Goal: Participate in discussion

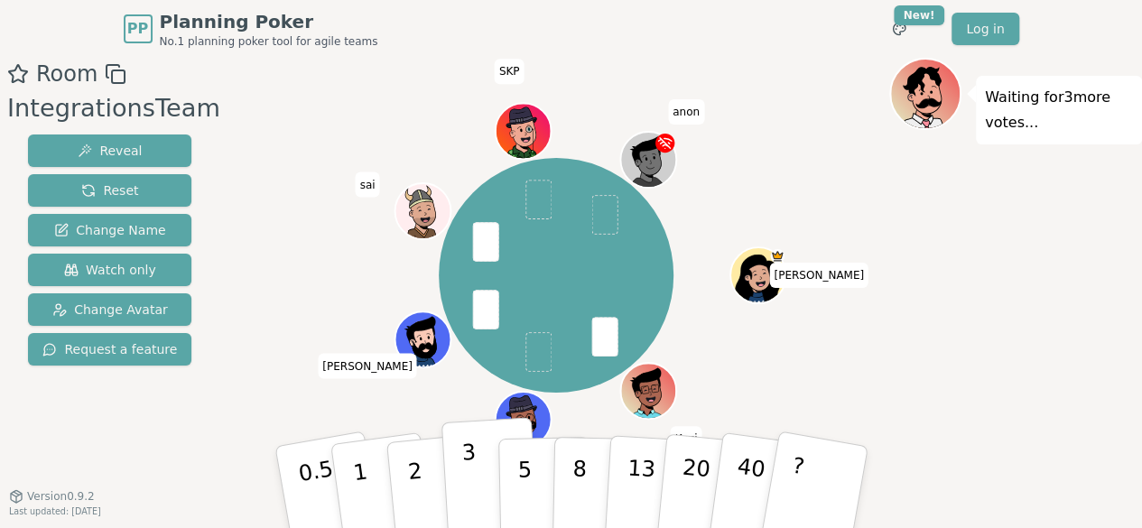
click at [469, 486] on p "3" at bounding box center [470, 489] width 20 height 98
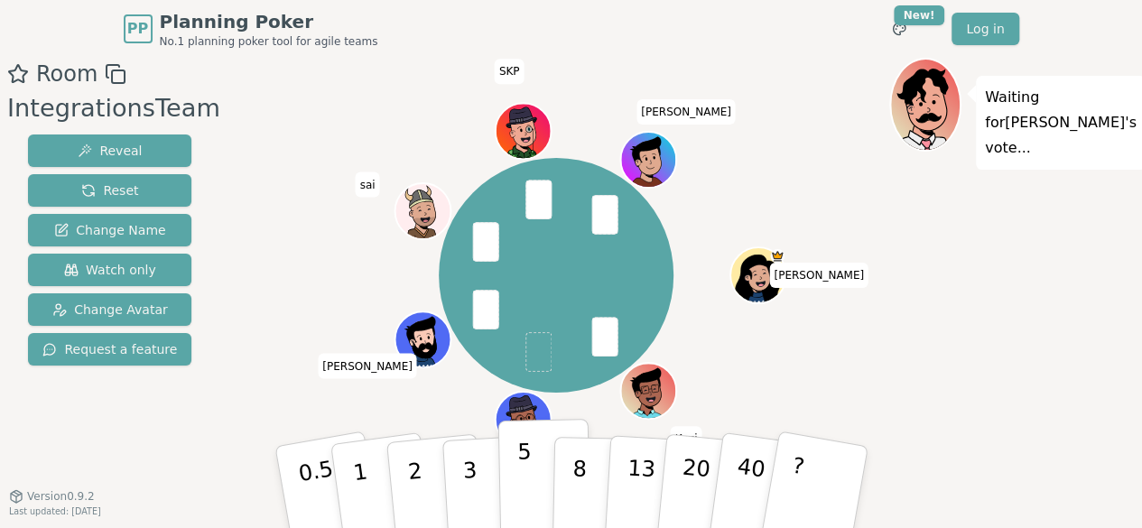
click at [522, 492] on p "5" at bounding box center [523, 488] width 15 height 98
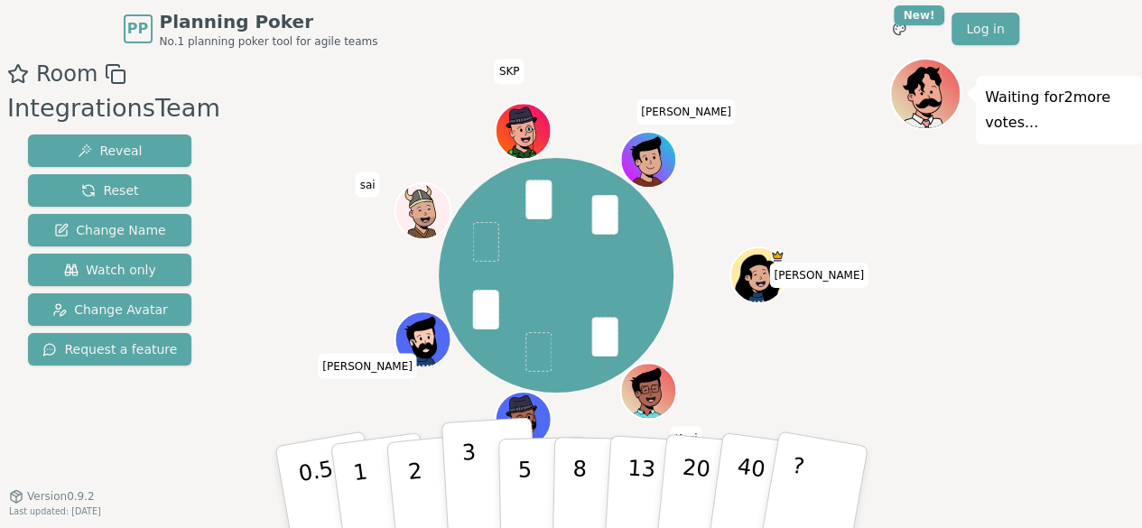
click at [475, 483] on button "3" at bounding box center [490, 487] width 98 height 141
click at [476, 477] on button "3" at bounding box center [490, 487] width 98 height 141
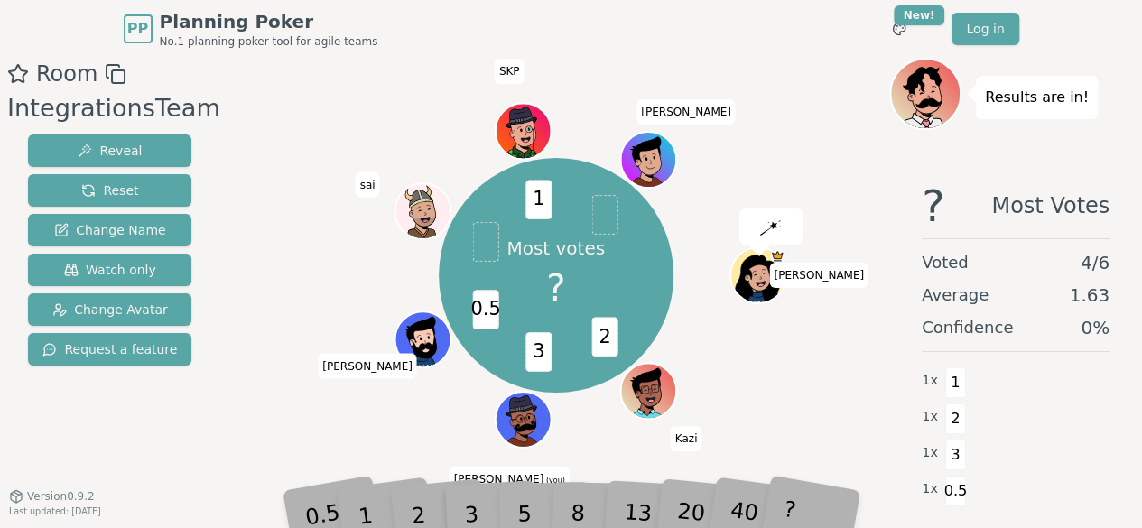
click at [421, 516] on div "2" at bounding box center [435, 487] width 60 height 68
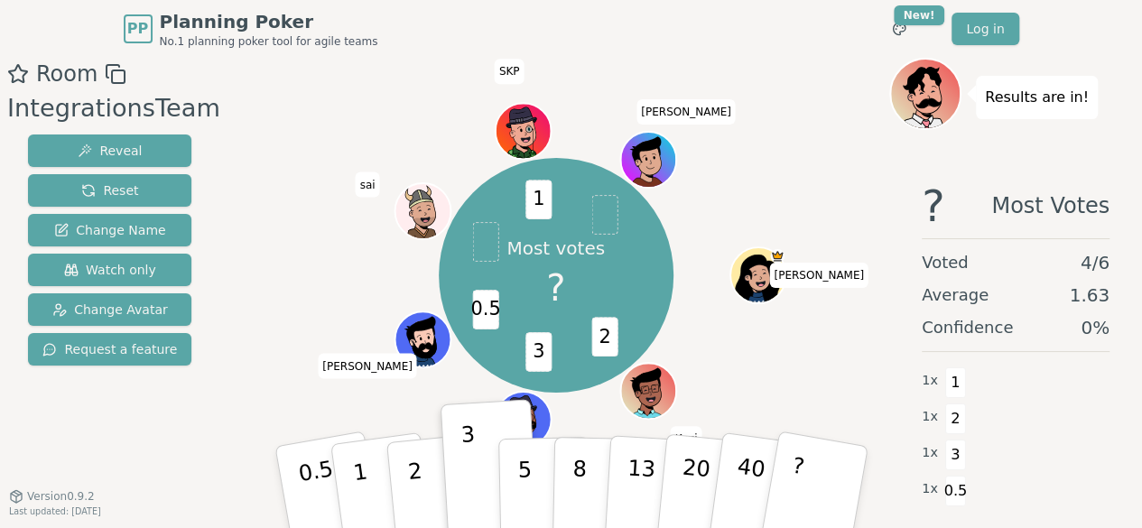
click at [421, 516] on p "2" at bounding box center [417, 507] width 23 height 98
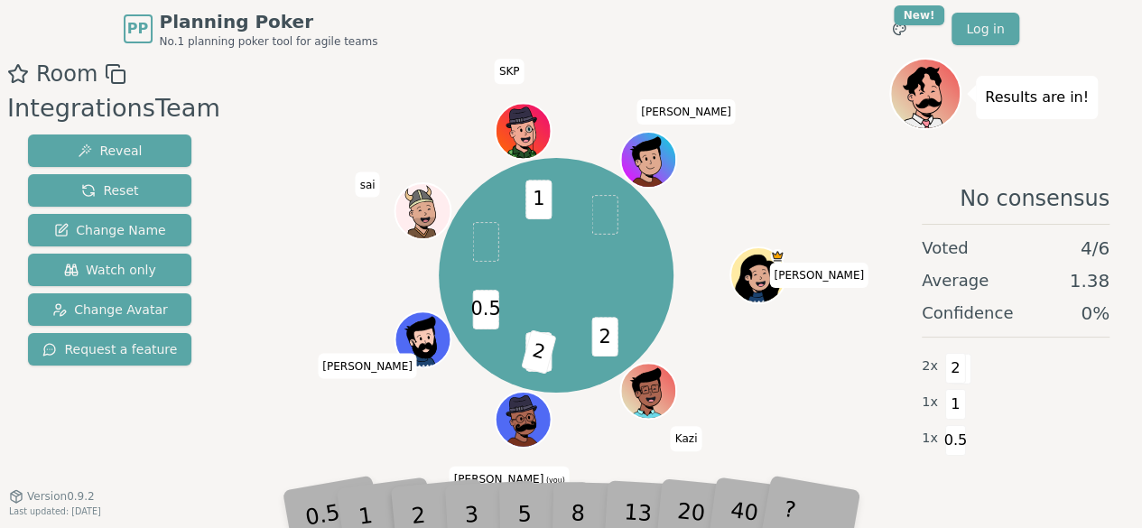
click at [421, 516] on div "2" at bounding box center [435, 487] width 60 height 68
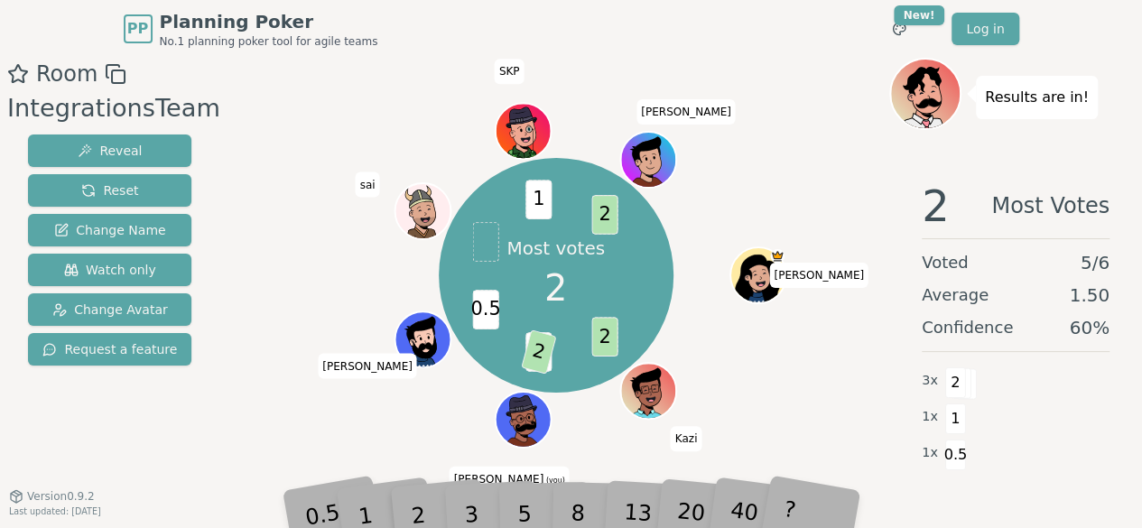
click at [376, 519] on div "1" at bounding box center [381, 487] width 62 height 70
click at [370, 519] on div "1" at bounding box center [381, 487] width 62 height 70
click at [367, 517] on div "1" at bounding box center [381, 487] width 62 height 70
click at [367, 516] on div "1" at bounding box center [381, 487] width 62 height 70
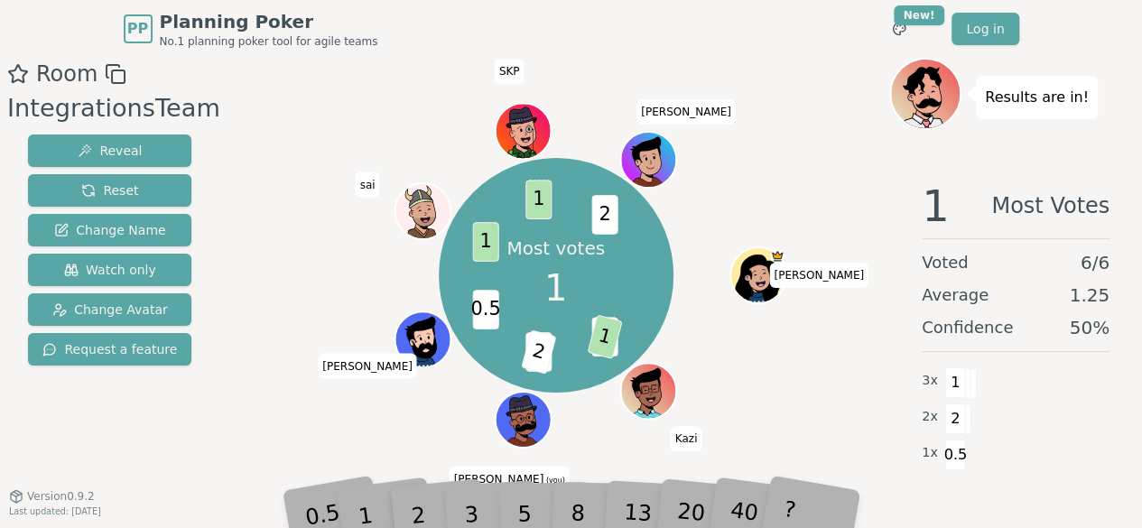
click at [371, 514] on div "1" at bounding box center [381, 487] width 62 height 70
click at [368, 512] on div "1" at bounding box center [381, 487] width 62 height 70
click at [368, 514] on div "1" at bounding box center [381, 487] width 62 height 70
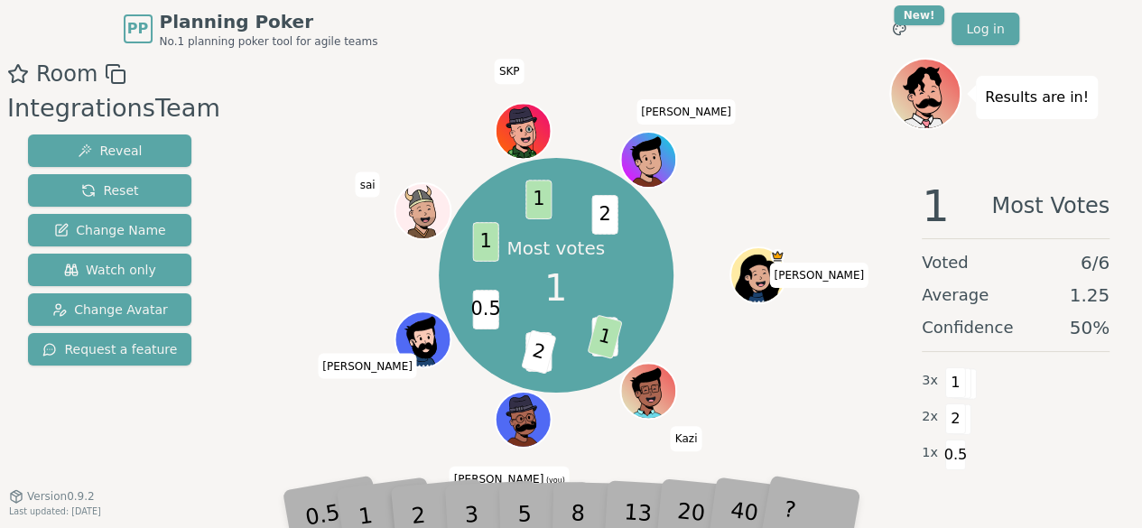
click at [330, 512] on div "0.5" at bounding box center [327, 486] width 64 height 71
click at [363, 510] on div "1" at bounding box center [381, 487] width 62 height 70
click at [554, 344] on span "2" at bounding box center [564, 352] width 35 height 45
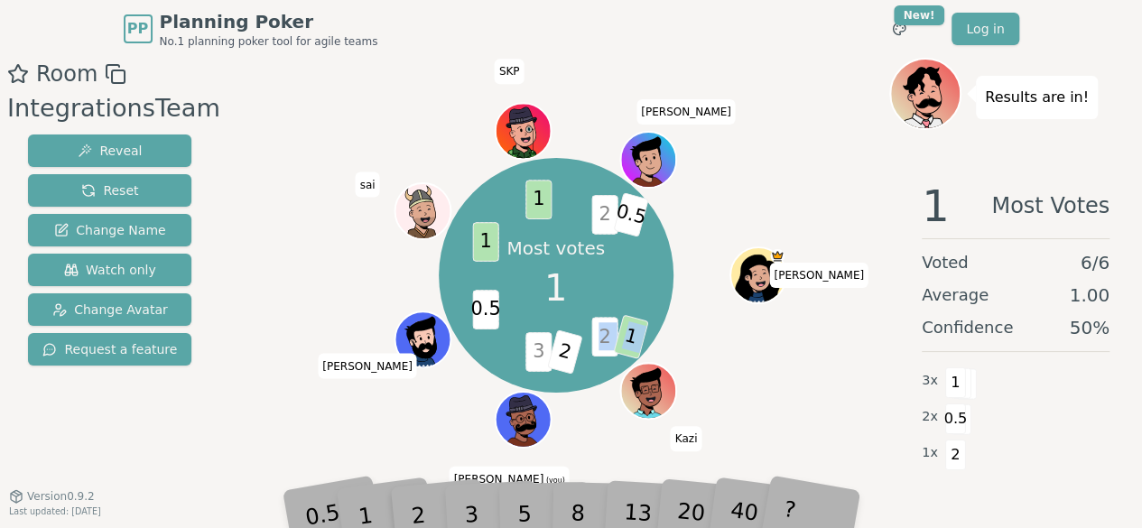
drag, startPoint x: 531, startPoint y: 349, endPoint x: 580, endPoint y: 351, distance: 48.8
click at [580, 351] on div "Most votes 1 2 1 3 2 0.5 1 1 2 0.5 [PERSON_NAME] [PERSON_NAME] (you) [PERSON_NA…" at bounding box center [556, 275] width 235 height 235
click at [310, 503] on div "0.5" at bounding box center [327, 486] width 64 height 71
drag, startPoint x: 310, startPoint y: 503, endPoint x: 320, endPoint y: 503, distance: 9.9
click at [311, 505] on div "0.5" at bounding box center [327, 486] width 64 height 71
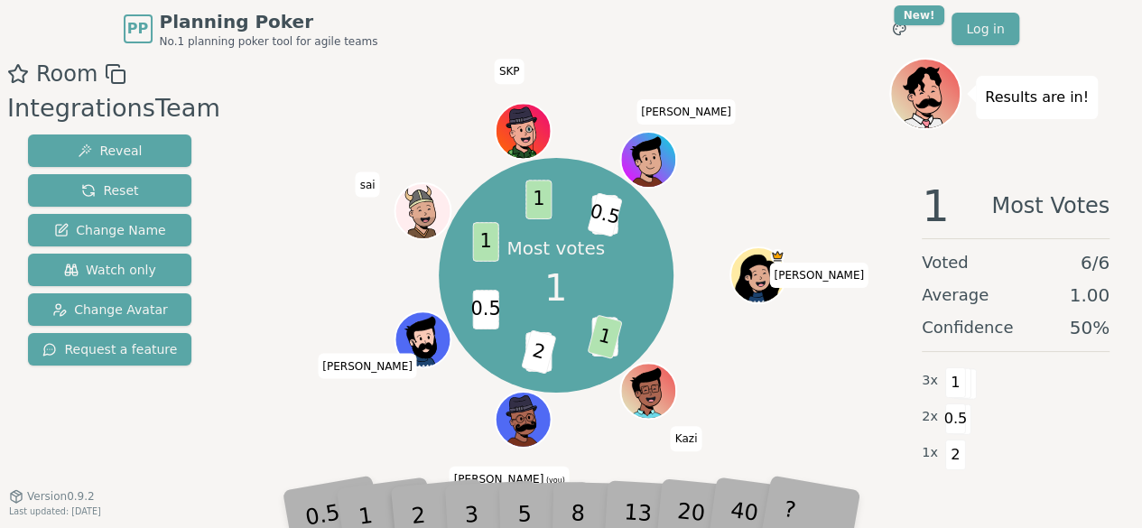
drag, startPoint x: 350, startPoint y: 508, endPoint x: 356, endPoint y: 520, distance: 12.9
click at [356, 520] on div "Room IntegrationsTeam Reveal Reset Change Name Watch only Change Avatar Request…" at bounding box center [571, 306] width 1142 height 497
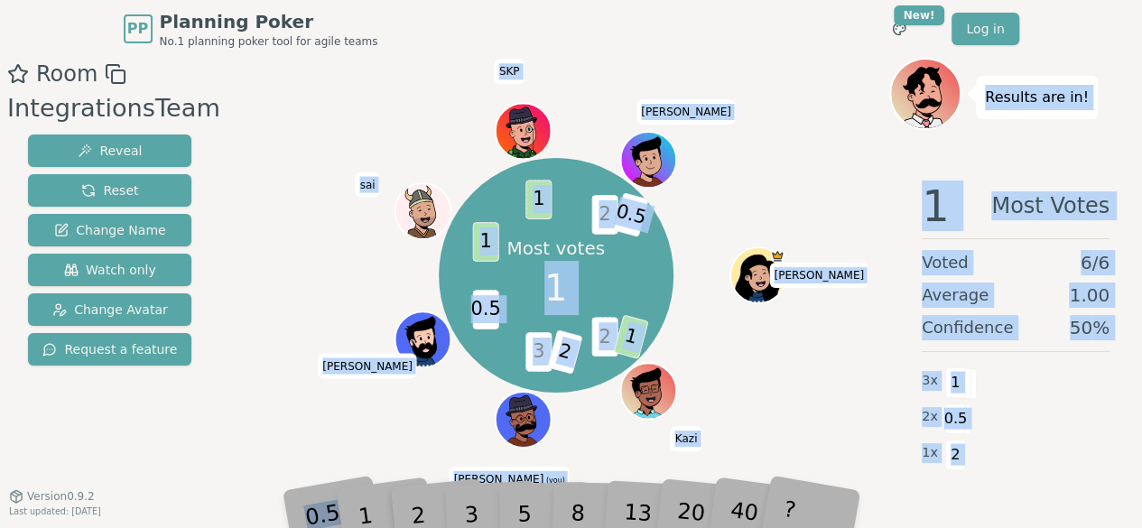
click at [534, 333] on span "3" at bounding box center [539, 352] width 26 height 40
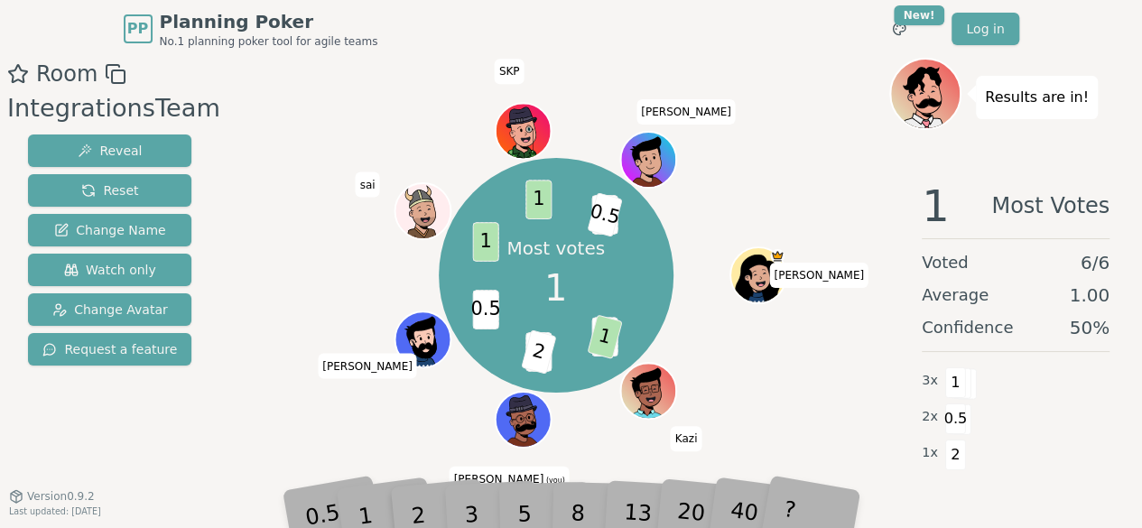
click at [879, 332] on div "Most votes 1 2 1 3 2 0.5 1 1 2 0.5 [PERSON_NAME] [PERSON_NAME] (you) [PERSON_NA…" at bounding box center [555, 275] width 667 height 370
click at [831, 488] on div "?" at bounding box center [815, 486] width 64 height 71
click at [752, 486] on div "40" at bounding box center [761, 487] width 62 height 70
click at [742, 486] on div "40" at bounding box center [761, 487] width 62 height 70
drag, startPoint x: 666, startPoint y: 488, endPoint x: 665, endPoint y: 498, distance: 10.1
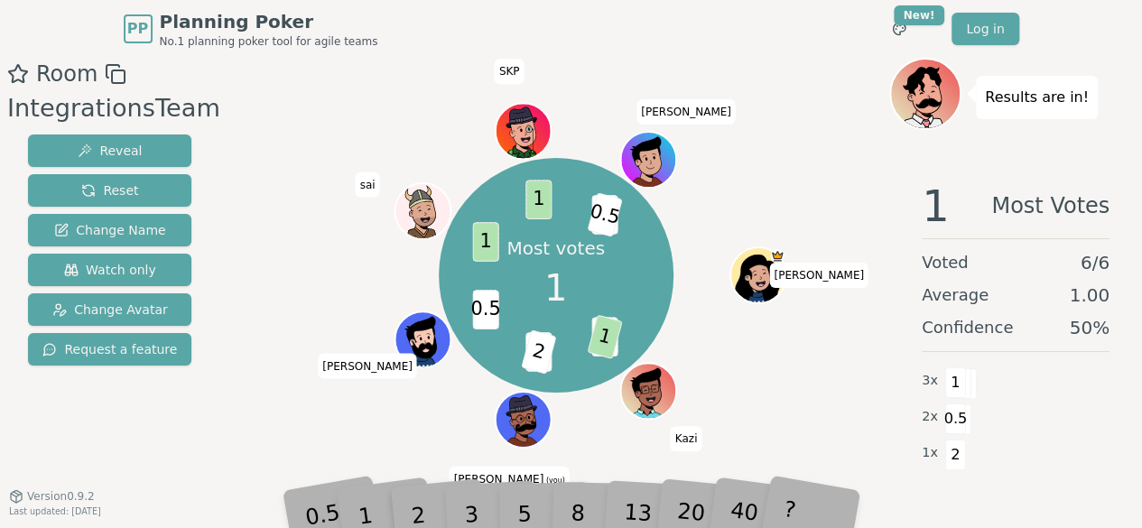
click at [665, 498] on div "13" at bounding box center [653, 487] width 58 height 66
click at [534, 352] on span "3" at bounding box center [539, 352] width 26 height 40
click at [571, 351] on span "2" at bounding box center [564, 352] width 35 height 45
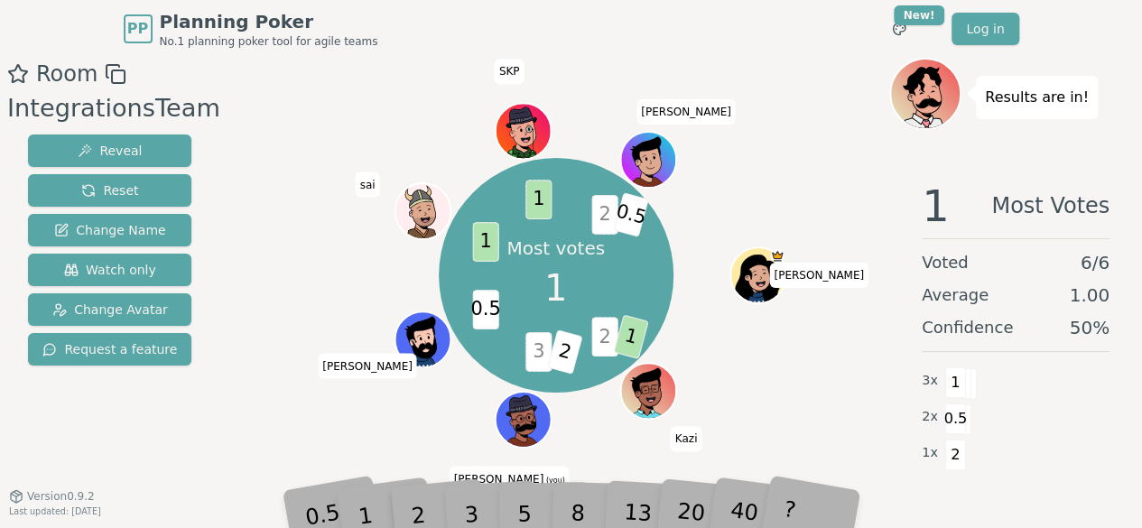
click at [570, 351] on span "2" at bounding box center [564, 352] width 35 height 45
click at [563, 351] on span "2" at bounding box center [564, 352] width 35 height 45
click at [370, 501] on div "1" at bounding box center [381, 487] width 62 height 70
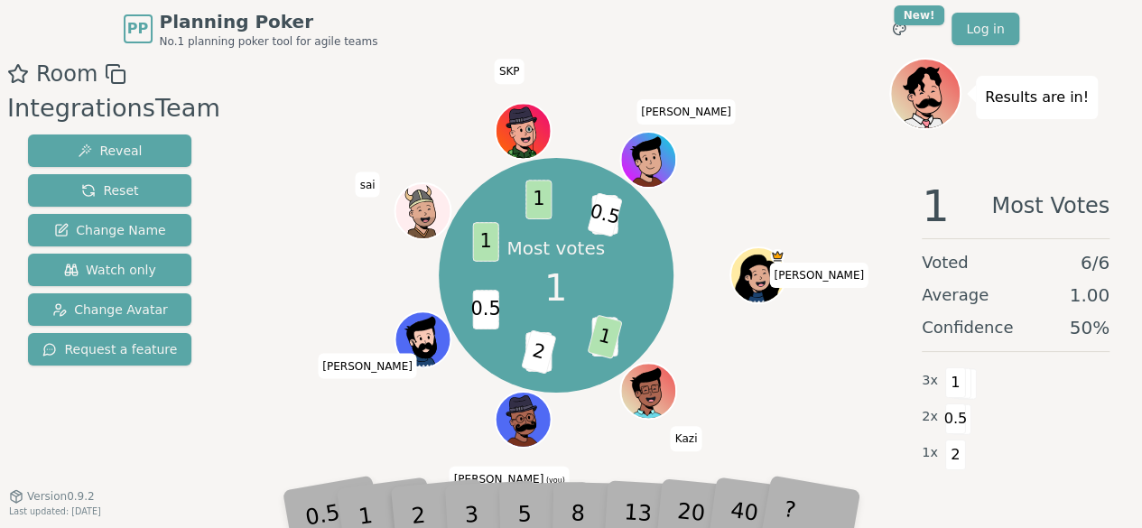
click at [327, 507] on div "0.5" at bounding box center [327, 486] width 64 height 71
click at [345, 507] on div "0.5" at bounding box center [327, 486] width 64 height 71
click at [432, 510] on div "2" at bounding box center [435, 487] width 60 height 68
click at [493, 512] on div "3" at bounding box center [490, 487] width 58 height 66
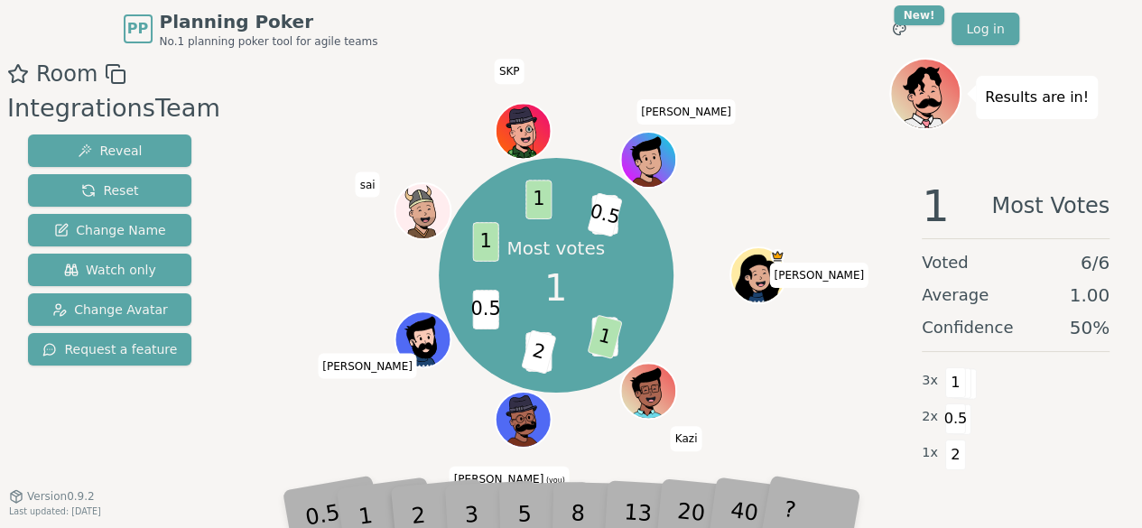
click at [527, 509] on div "5" at bounding box center [543, 487] width 55 height 64
click at [560, 508] on div "5" at bounding box center [543, 487] width 55 height 64
click at [628, 505] on div "13" at bounding box center [653, 487] width 58 height 66
click at [674, 505] on div "13" at bounding box center [653, 487] width 58 height 66
click at [735, 501] on div "40" at bounding box center [761, 487] width 62 height 70
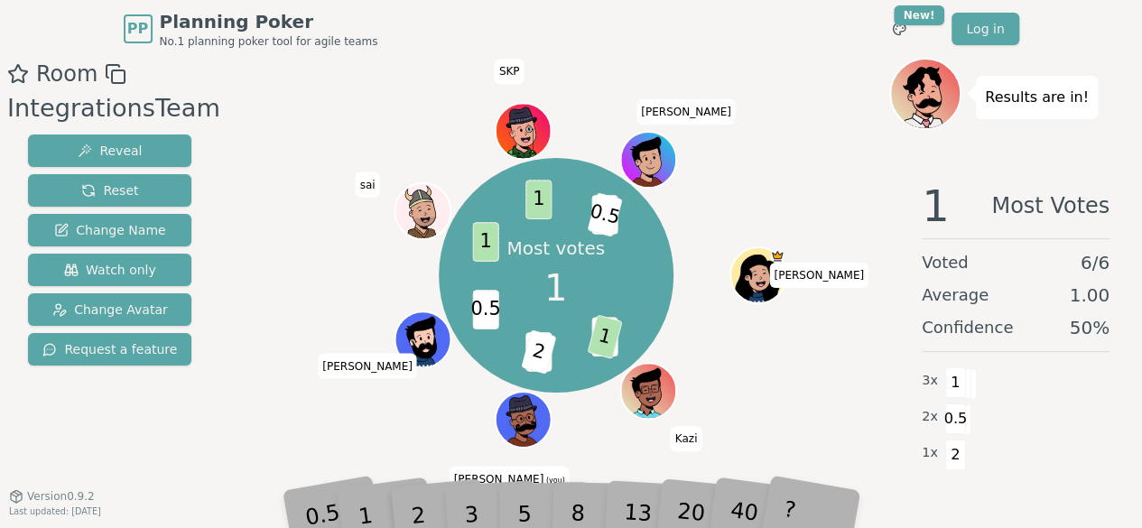
click at [814, 501] on div "?" at bounding box center [815, 486] width 64 height 71
click at [619, 219] on span "0.5" at bounding box center [630, 214] width 35 height 45
click at [567, 350] on span "2" at bounding box center [564, 352] width 35 height 45
click at [302, 508] on div "0.5 1 2 3 5 8 13 20 40 ?" at bounding box center [572, 487] width 542 height 63
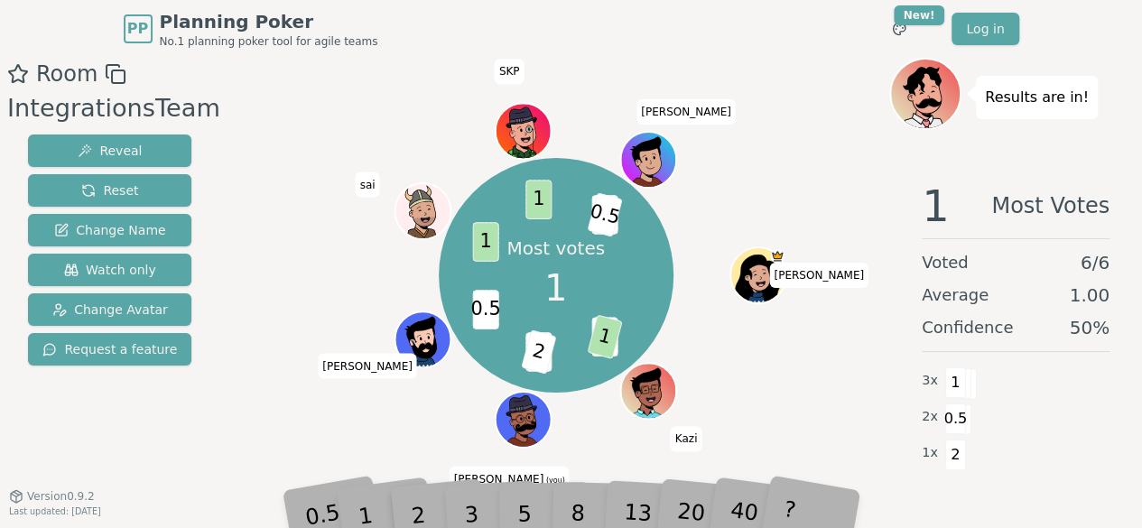
click at [371, 522] on div "Most votes 1 2 1 3 2 0.5 1 1 2 0.5 [PERSON_NAME] [PERSON_NAME] (you) [PERSON_NA…" at bounding box center [555, 306] width 667 height 497
click at [408, 508] on div "1" at bounding box center [381, 487] width 62 height 70
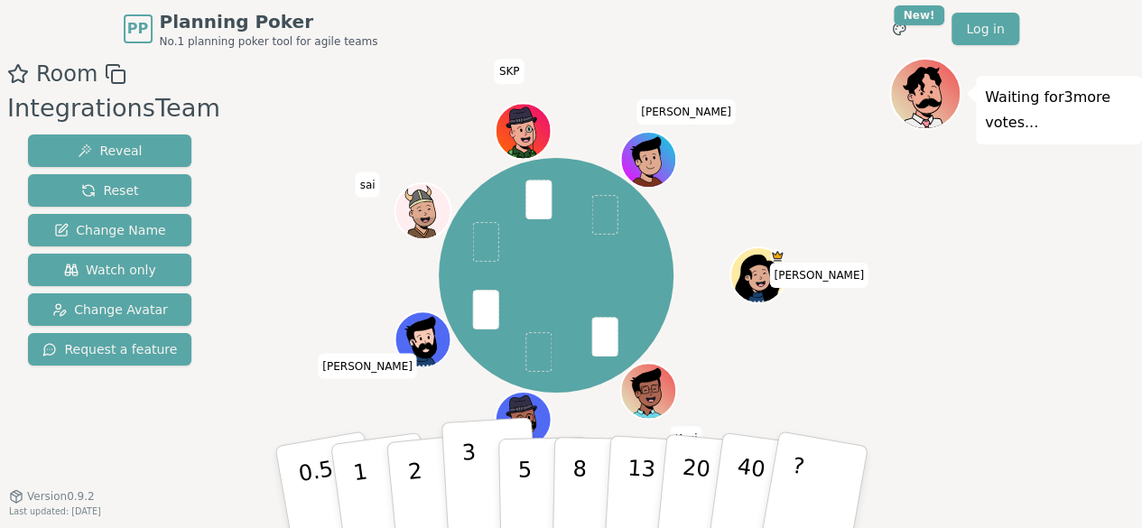
click at [464, 474] on p "3" at bounding box center [470, 489] width 20 height 98
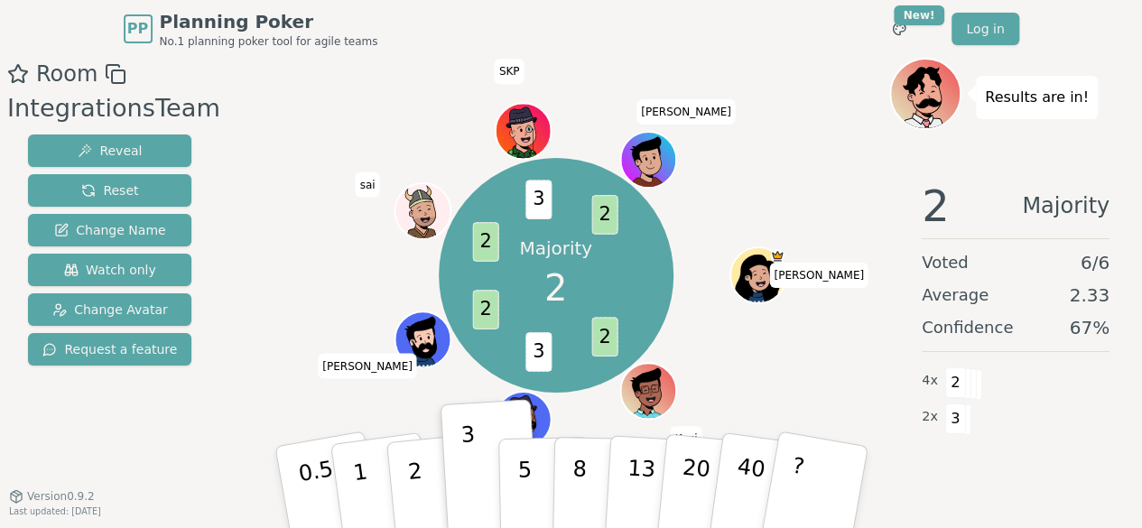
click at [413, 517] on p "2" at bounding box center [417, 507] width 23 height 98
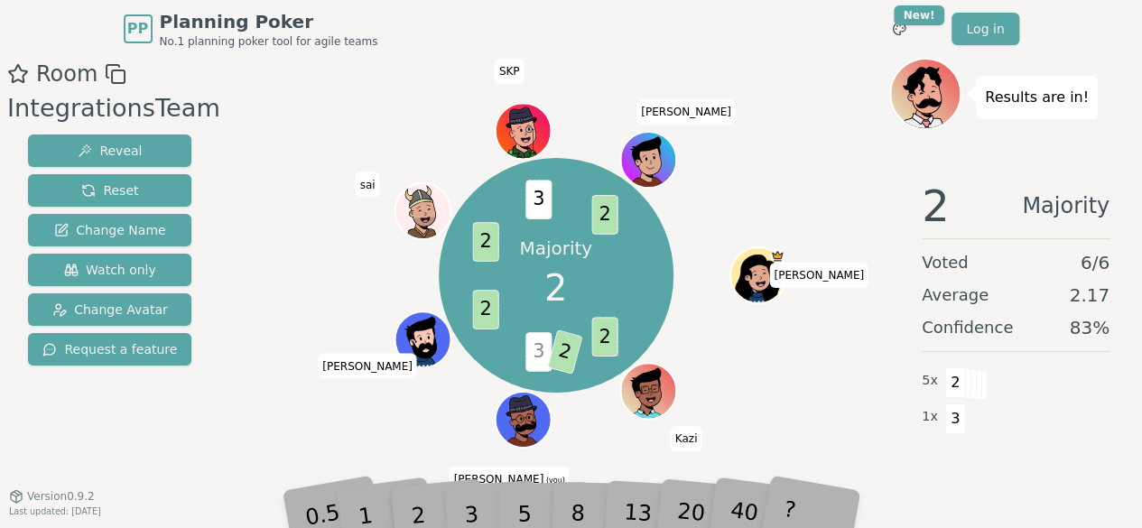
click at [525, 433] on icon at bounding box center [526, 426] width 21 height 24
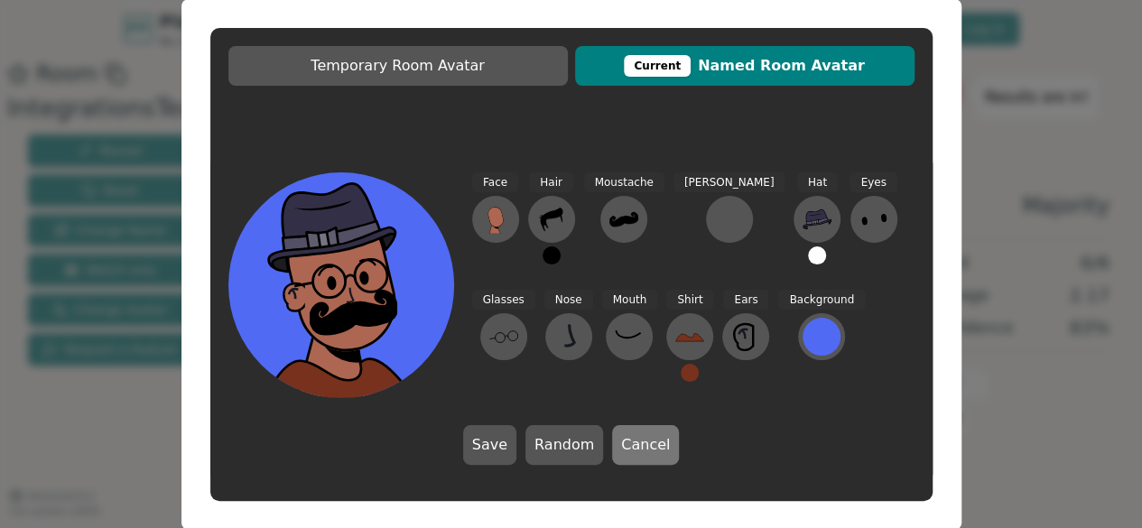
click at [633, 452] on button "Cancel" at bounding box center [645, 445] width 67 height 40
